Goal: Book appointment/travel/reservation

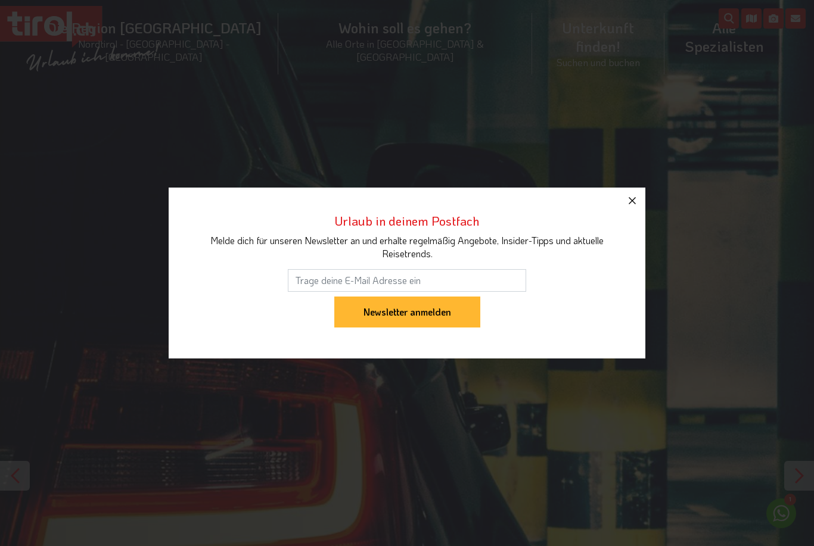
click at [633, 198] on icon "button" at bounding box center [632, 201] width 14 height 14
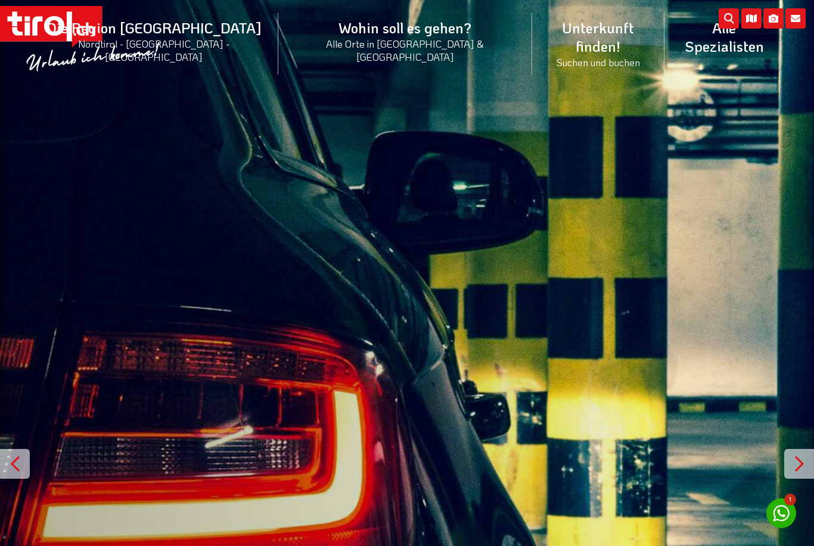
scroll to position [14, 0]
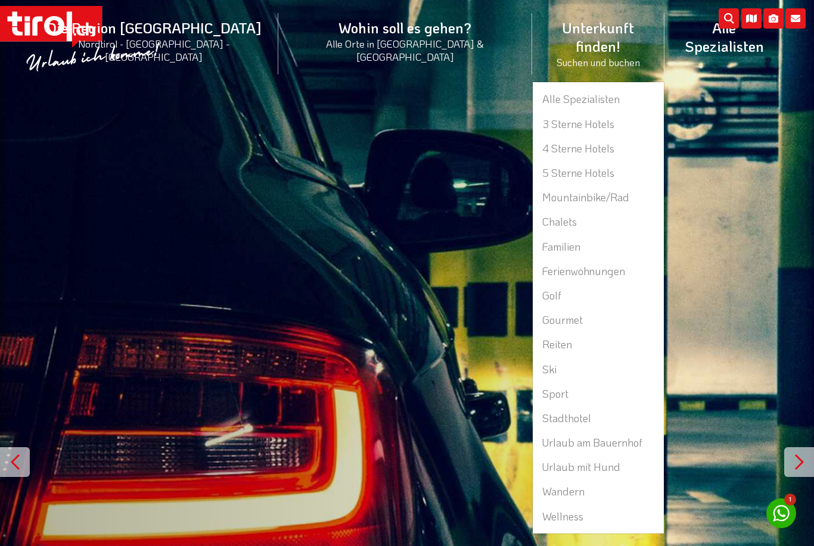
click at [532, 33] on li "Unterkunft finden! Suchen und buchen Alle Spezialisten 3 Sterne Hotels 4 Sterne…" at bounding box center [598, 43] width 132 height 76
click at [533, 87] on link "Alle Spezialisten" at bounding box center [598, 99] width 131 height 24
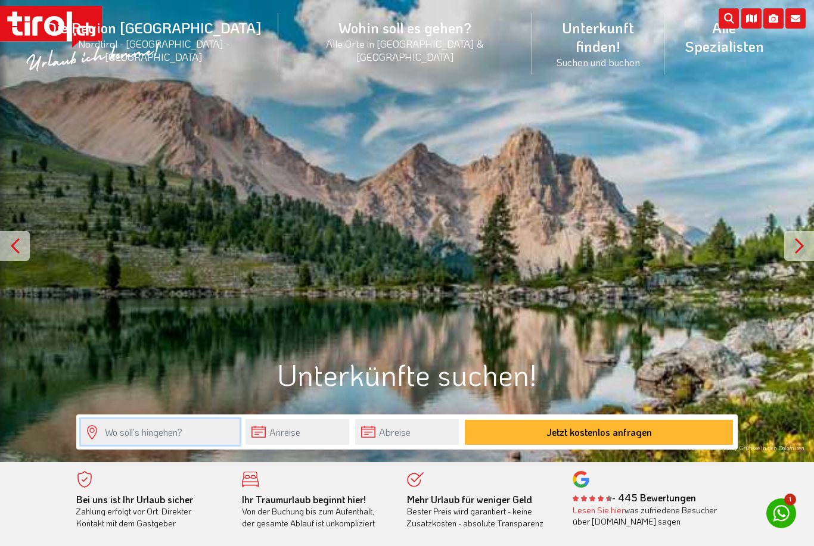
click at [120, 434] on input "text" at bounding box center [160, 433] width 159 height 26
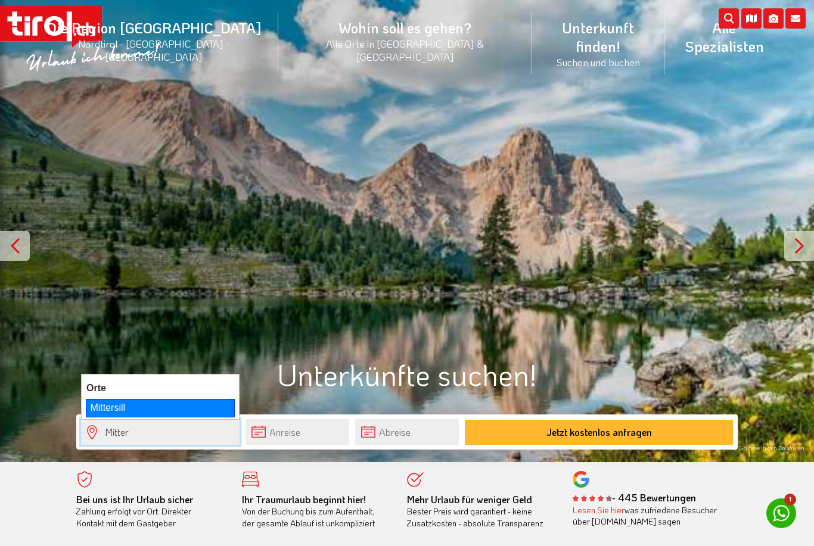
click at [108, 411] on div "Mittersill" at bounding box center [160, 408] width 149 height 18
type input "Mittersill"
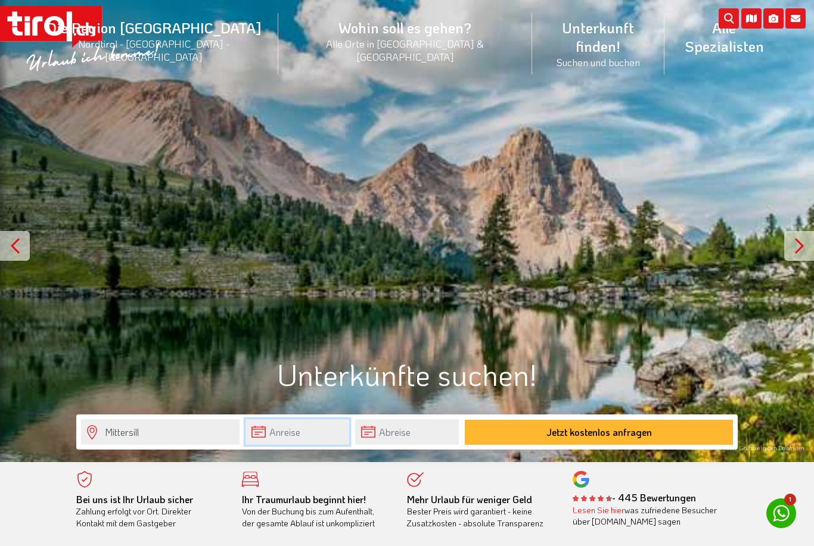
click at [293, 438] on input "text" at bounding box center [298, 433] width 104 height 26
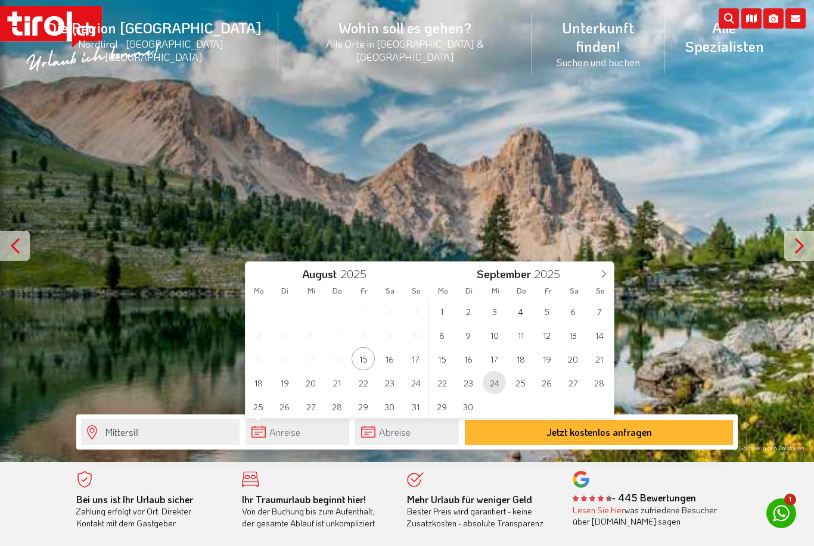
click at [495, 381] on span "24" at bounding box center [494, 382] width 23 height 23
click at [337, 387] on span "25" at bounding box center [336, 382] width 23 height 23
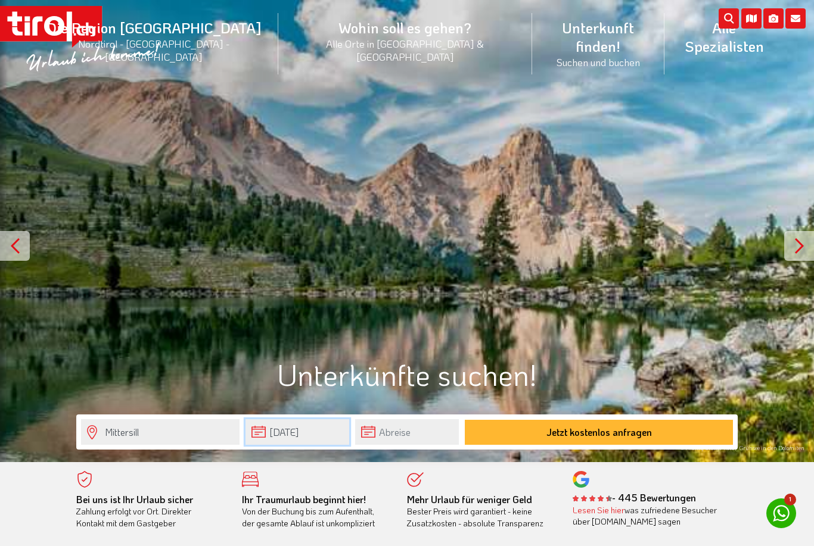
type input "[DATE]"
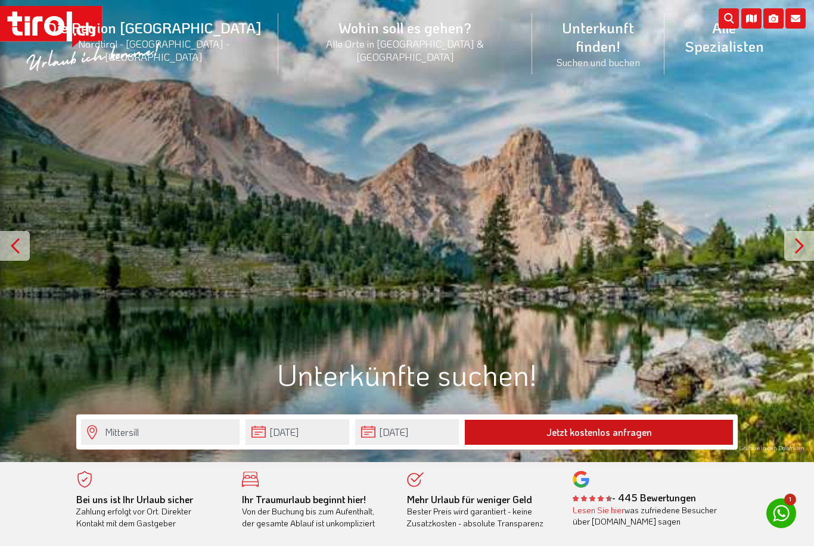
click at [572, 431] on button "Jetzt kostenlos anfragen" at bounding box center [599, 432] width 268 height 25
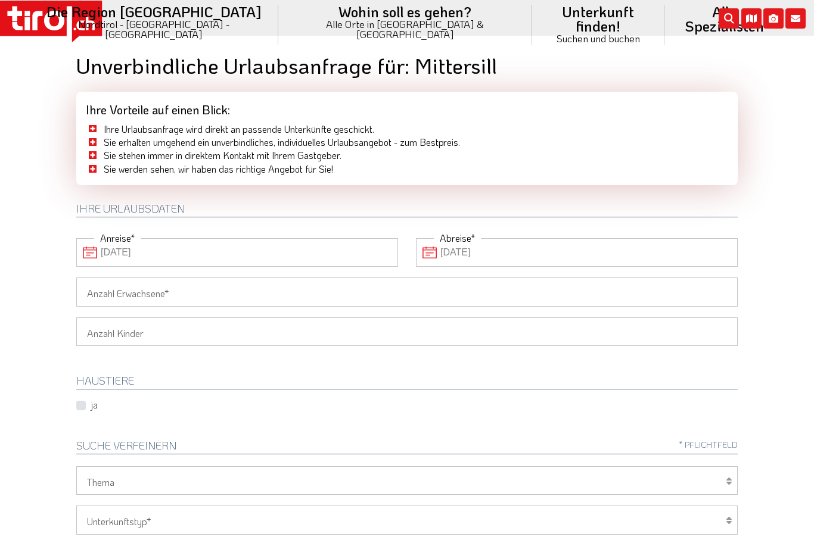
click at [627, 291] on input "Anzahl Erwachsene" at bounding box center [406, 292] width 661 height 29
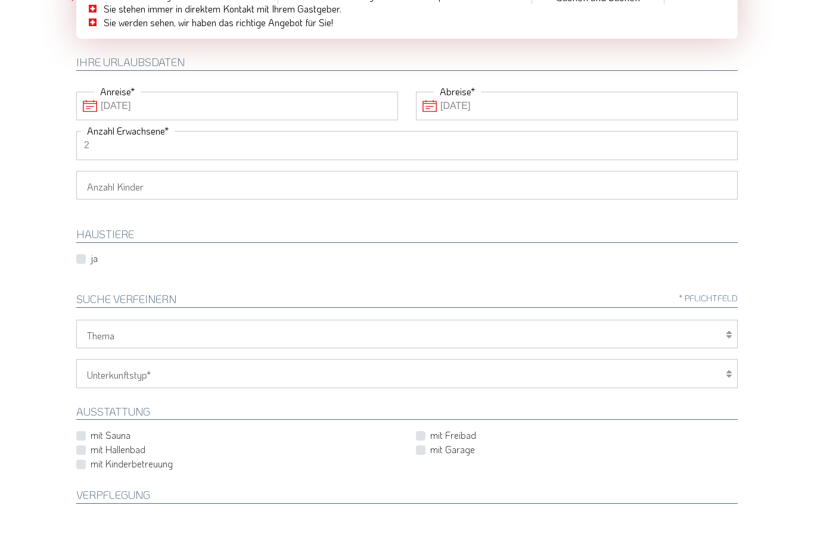
scroll to position [109, 0]
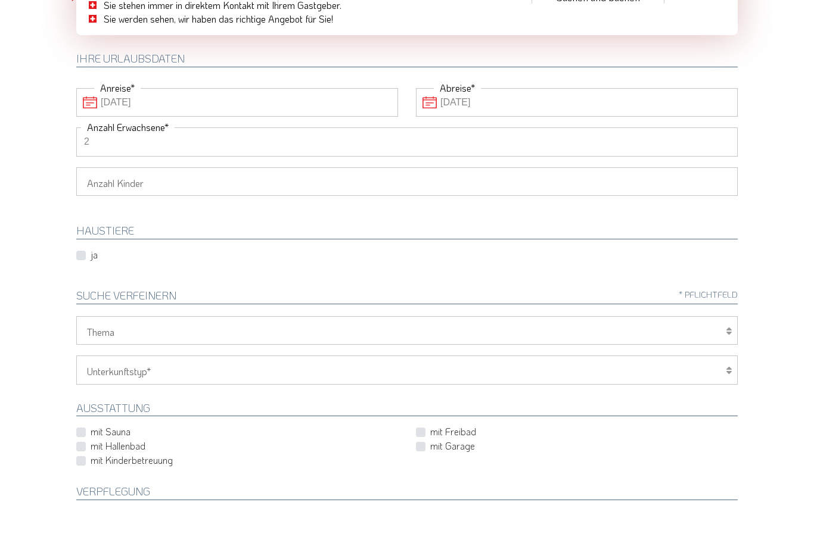
type input "2"
click at [722, 358] on select "Wellness Mountainbiken/Radfahren Familie Wandern Sport Skifahren Motorrad Golf" at bounding box center [406, 372] width 661 height 29
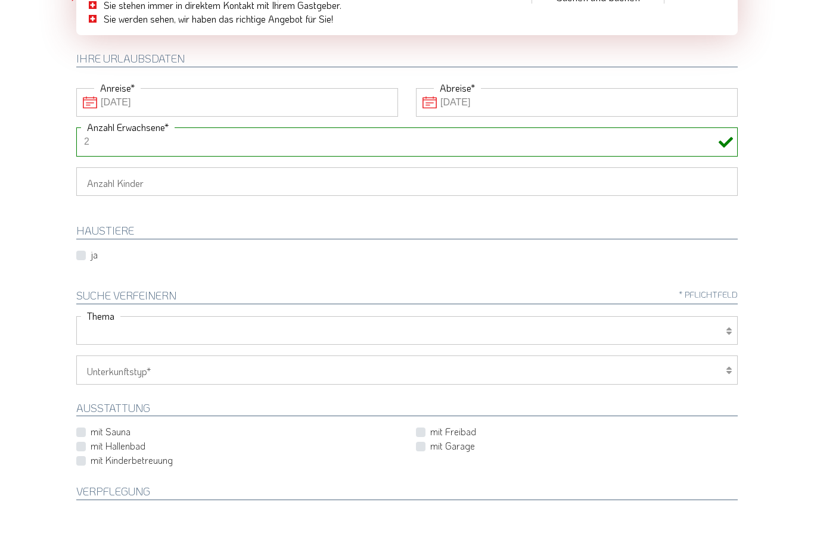
scroll to position [151, 0]
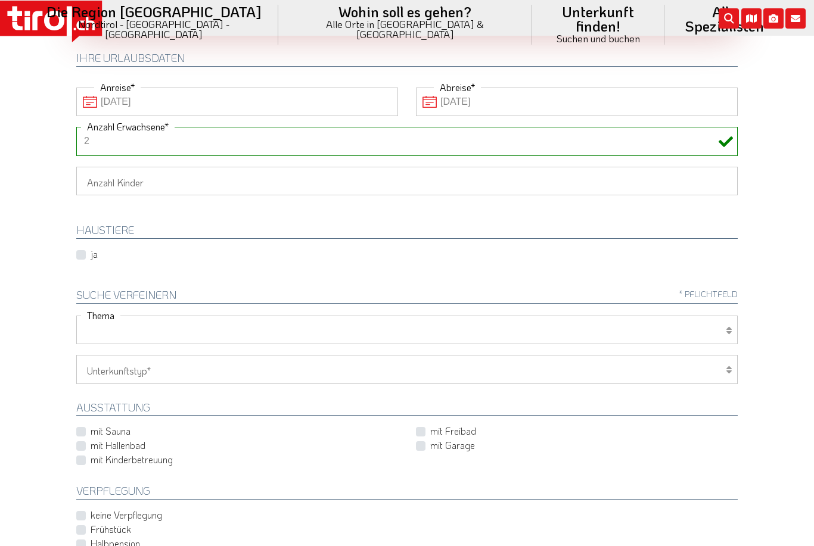
click at [721, 360] on select "Hotel 1-3 Sterne Hotel 4-5 Sterne Ferienwohnung Chalet/Ferienhaus Bauernhöfe" at bounding box center [406, 369] width 661 height 29
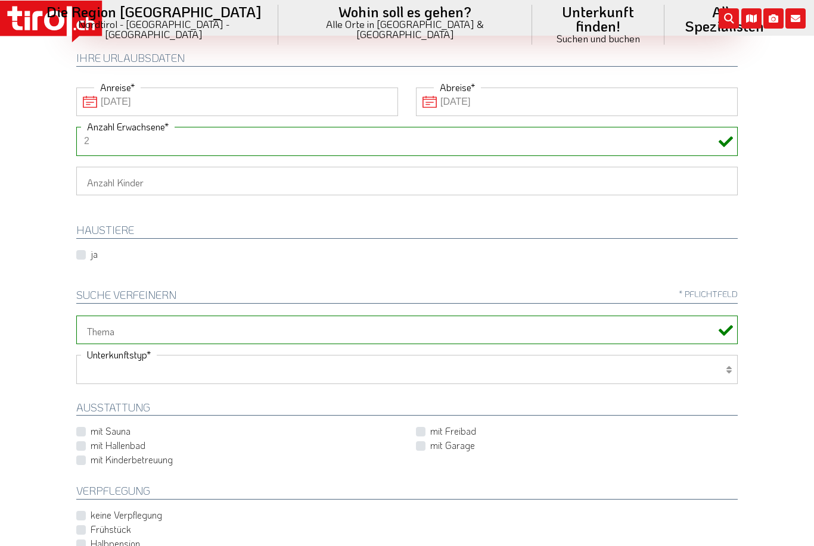
select select "1_4-5"
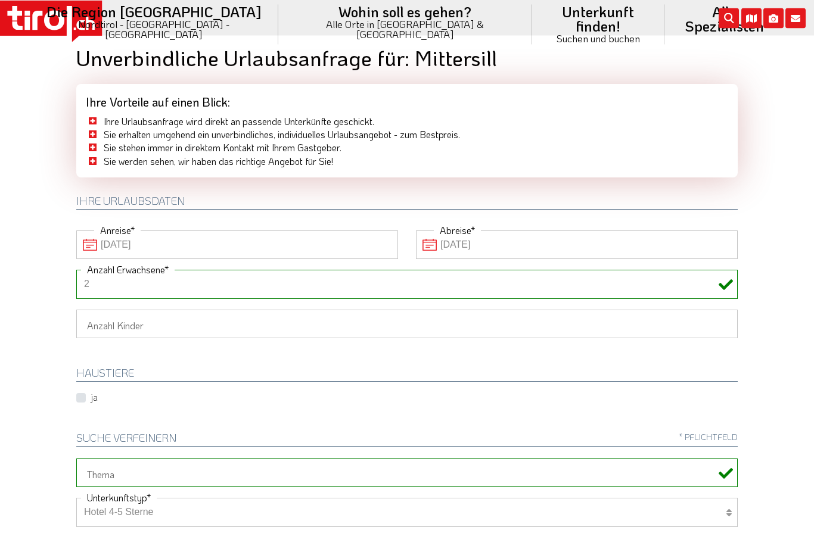
scroll to position [0, 0]
